Goal: Book appointment/travel/reservation

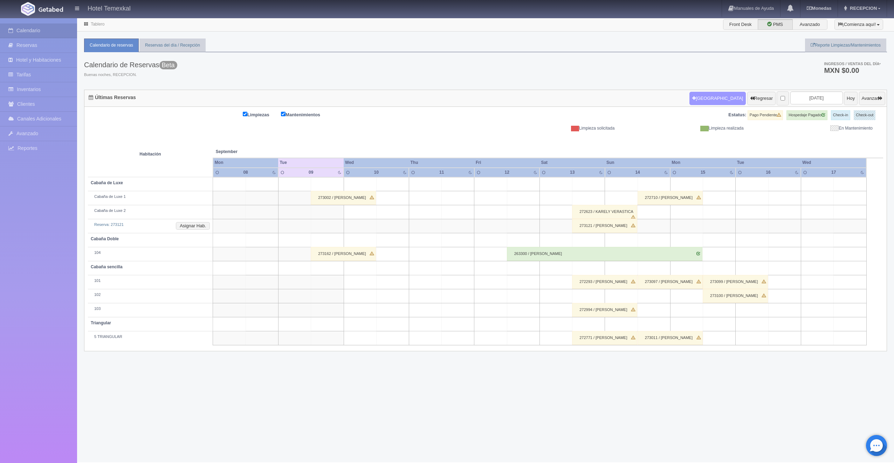
click at [700, 107] on div "Limpiezas Mantenimientos Estatus: Pago Pendiente Hospedaje Pagado Check-in Chec…" at bounding box center [485, 229] width 803 height 244
click at [698, 96] on button "Nueva Reserva" at bounding box center [718, 98] width 56 height 13
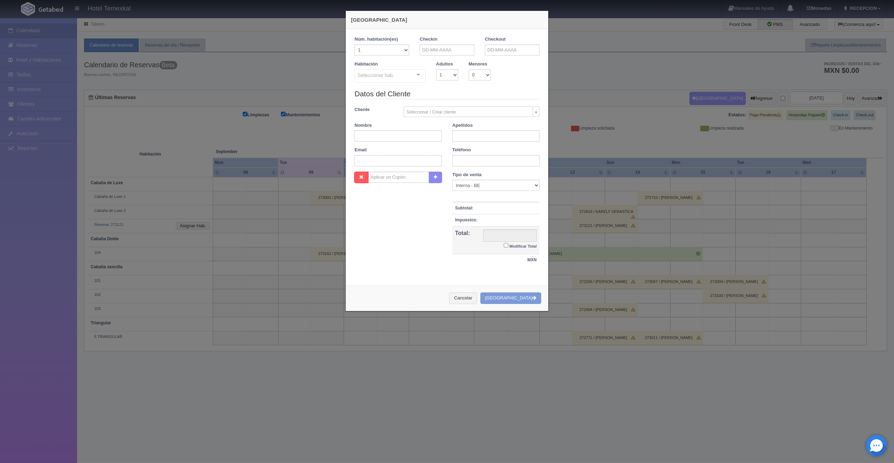
checkbox input "false"
click at [451, 50] on input "text" at bounding box center [447, 50] width 55 height 11
click at [427, 102] on link "14" at bounding box center [423, 105] width 9 height 10
type input "[DATE]"
checkbox input "false"
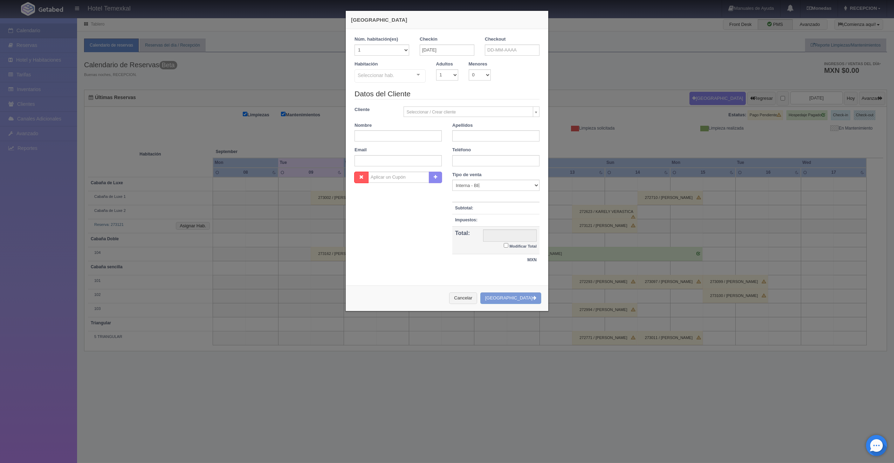
drag, startPoint x: 499, startPoint y: 61, endPoint x: 501, endPoint y: 51, distance: 9.6
click at [499, 60] on div "Checkout" at bounding box center [512, 48] width 65 height 25
click at [501, 51] on input "text" at bounding box center [512, 50] width 55 height 11
click at [500, 103] on link "15" at bounding box center [498, 105] width 9 height 10
type input "[DATE]"
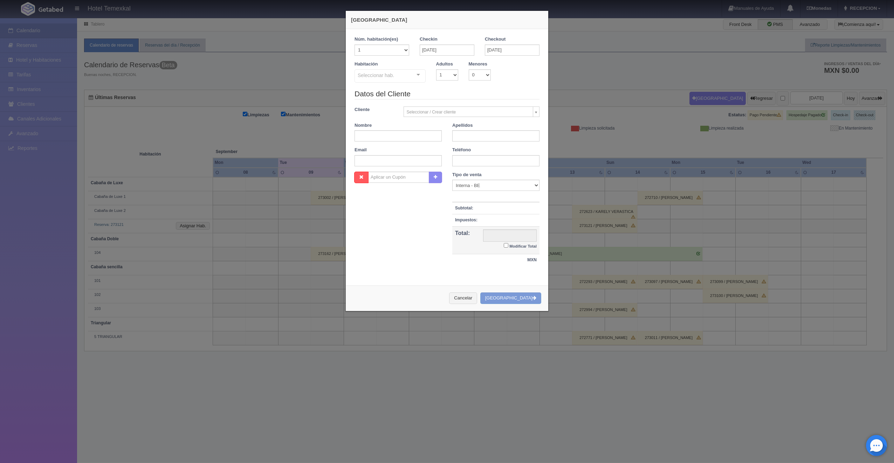
click at [404, 79] on div "Seleccionar hab." at bounding box center [390, 75] width 71 height 13
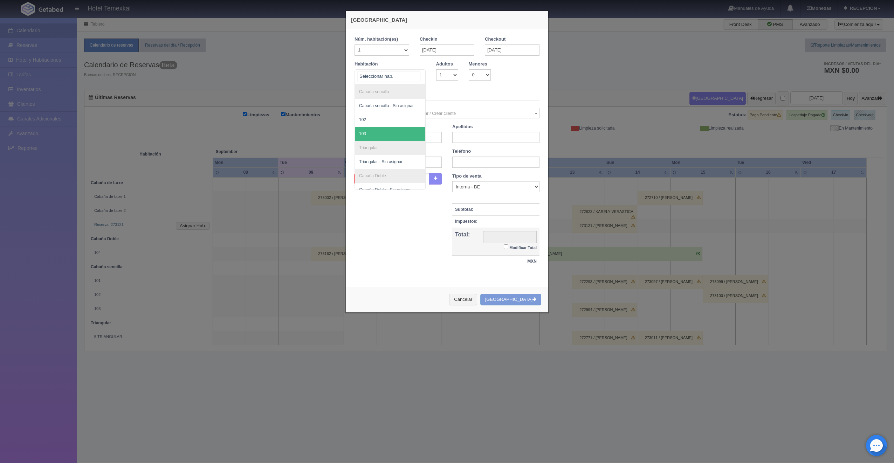
click at [383, 127] on span "103" at bounding box center [390, 134] width 70 height 14
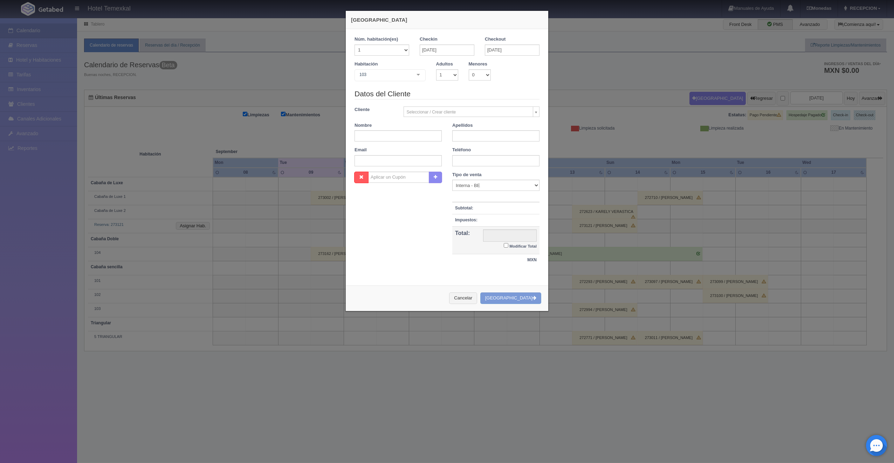
checkbox input "false"
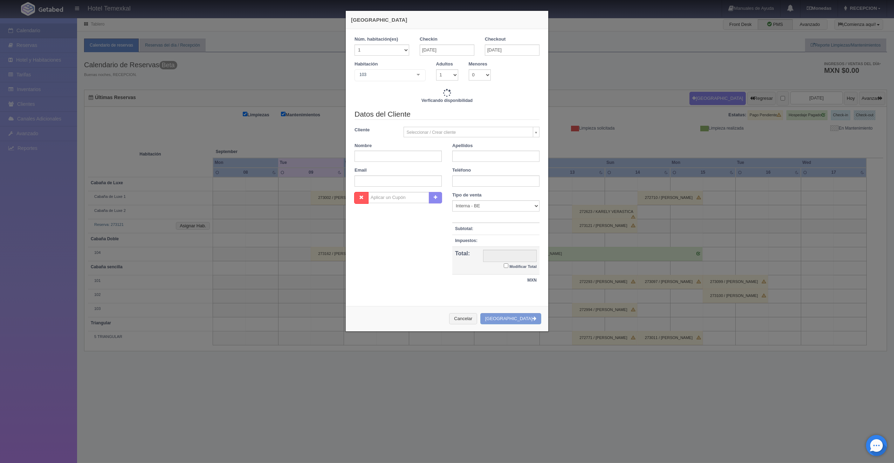
click at [388, 71] on div "103" at bounding box center [390, 75] width 71 height 12
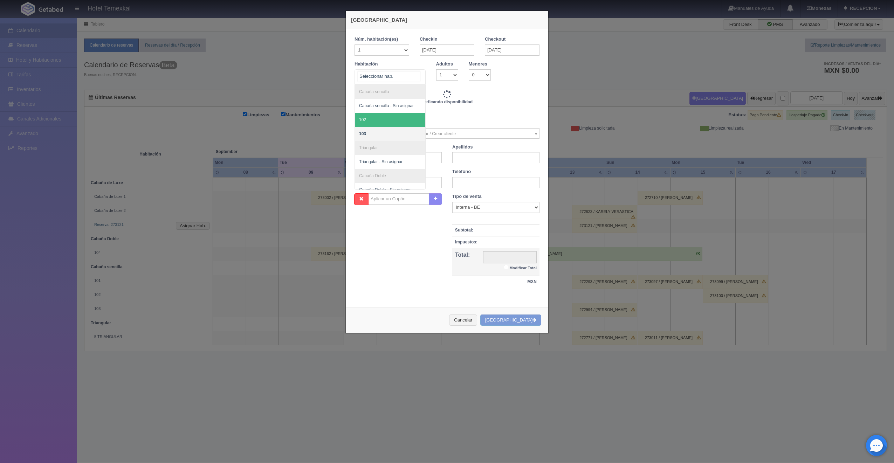
type input "3000.00"
checkbox input "false"
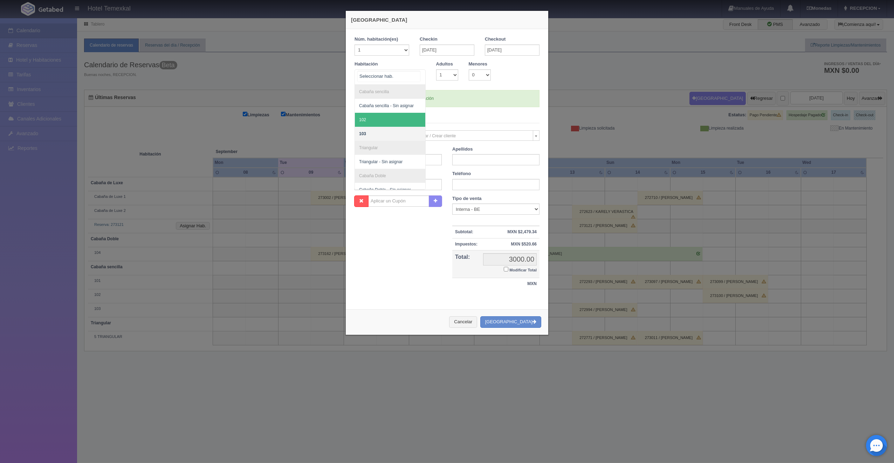
click at [375, 116] on span "102" at bounding box center [390, 120] width 70 height 14
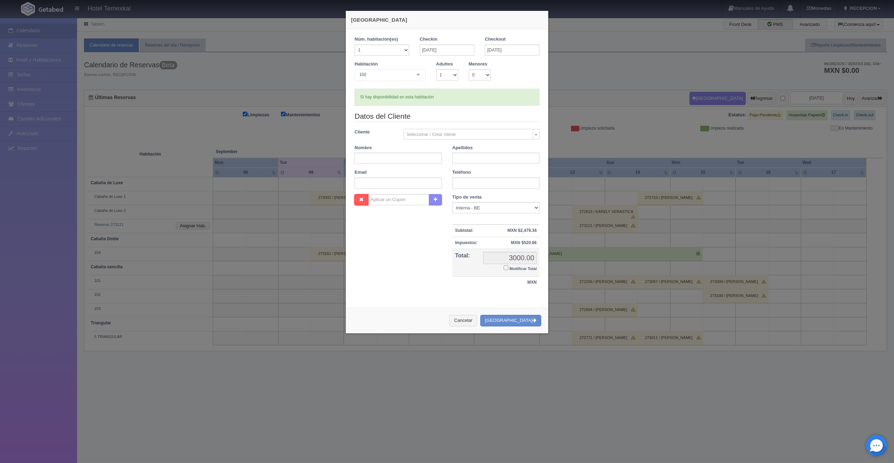
checkbox input "false"
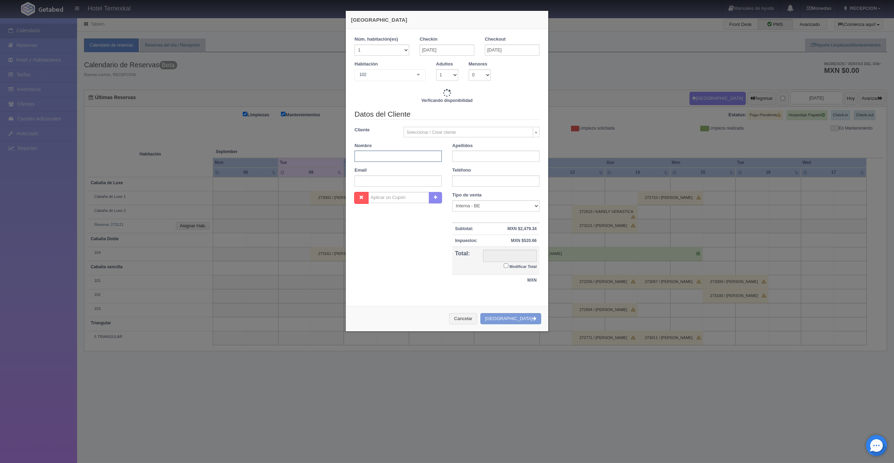
click at [392, 161] on input "text" at bounding box center [398, 156] width 87 height 11
type input "3000.00"
checkbox input "false"
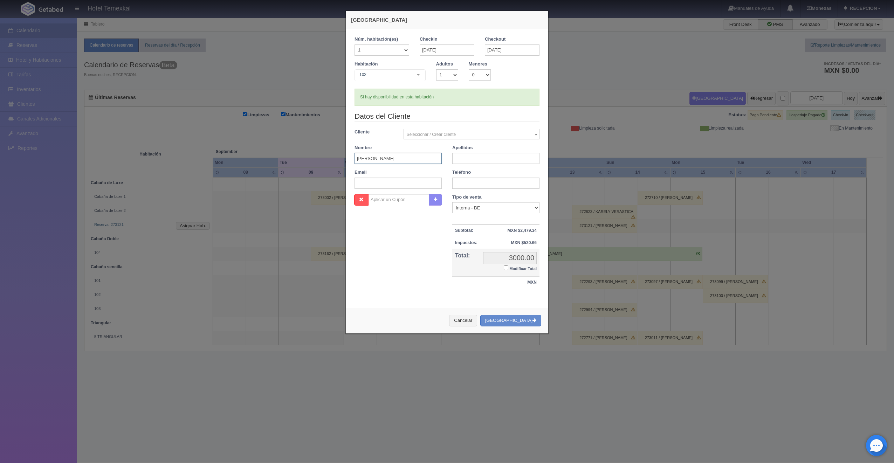
type input "[PERSON_NAME]"
click at [458, 163] on input "text" at bounding box center [495, 158] width 87 height 11
type input "CARRANA"
click at [504, 266] on input "Modificar Total" at bounding box center [506, 268] width 5 height 5
checkbox input "true"
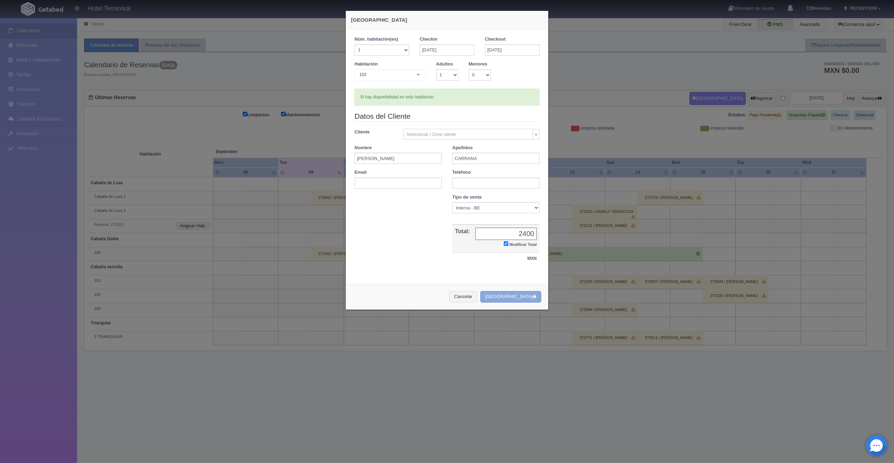
type input "2400"
click at [507, 298] on button "Crear Reserva" at bounding box center [511, 297] width 61 height 12
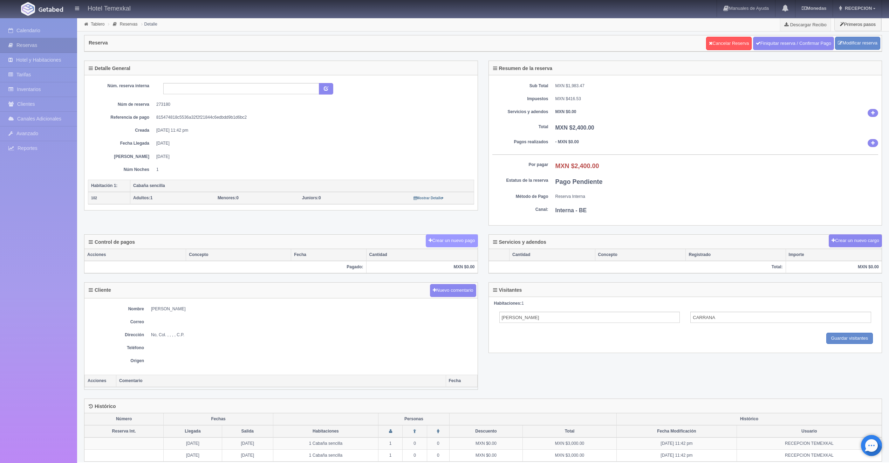
click at [439, 244] on button "Crear un nuevo pago" at bounding box center [452, 240] width 52 height 13
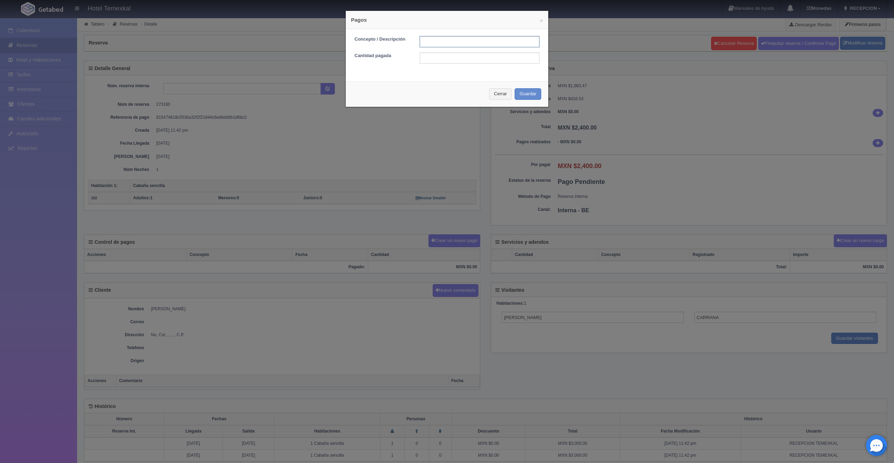
click at [440, 37] on input "text" at bounding box center [480, 41] width 120 height 11
type input "PRIMER ABONO"
drag, startPoint x: 424, startPoint y: 55, endPoint x: 428, endPoint y: 54, distance: 3.9
click at [424, 55] on input "2625" at bounding box center [480, 58] width 120 height 11
click at [434, 55] on input "2625" at bounding box center [480, 58] width 120 height 11
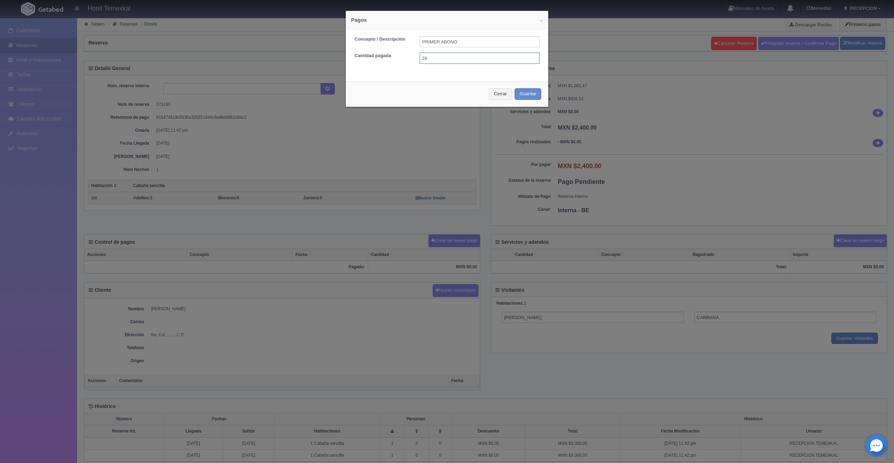
type input "2"
type input "1200"
click at [399, 88] on div "Cerrar Guardar" at bounding box center [447, 94] width 203 height 26
click at [520, 94] on button "Guardar" at bounding box center [528, 94] width 27 height 12
